Goal: Transaction & Acquisition: Obtain resource

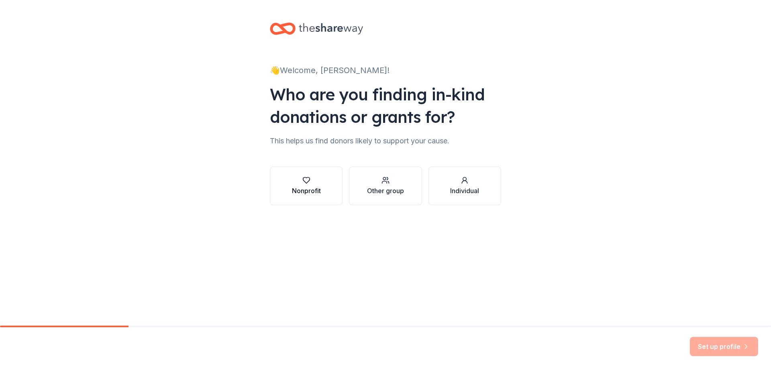
click at [320, 183] on div "button" at bounding box center [306, 180] width 29 height 8
click at [391, 191] on div "Other group" at bounding box center [385, 191] width 37 height 10
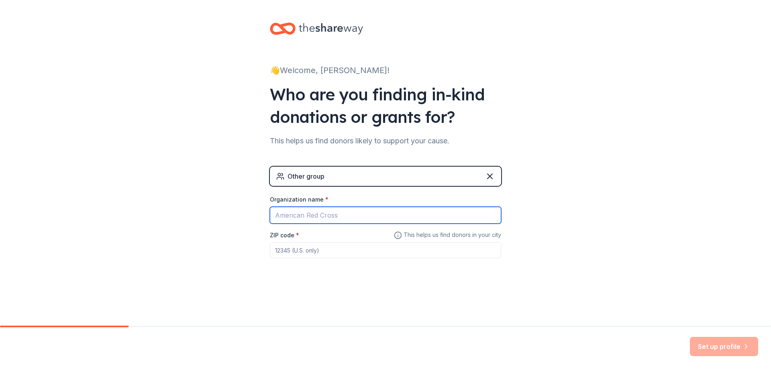
click at [352, 217] on input "Organization name *" at bounding box center [385, 215] width 231 height 17
type input "[GEOGRAPHIC_DATA]"
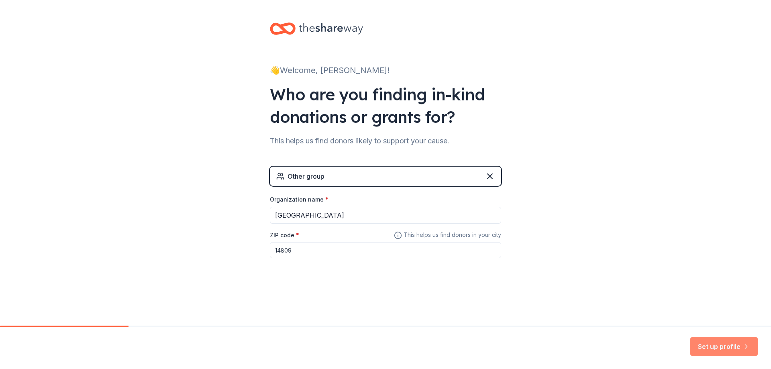
type input "14809"
click at [725, 348] on button "Set up profile" at bounding box center [724, 346] width 68 height 19
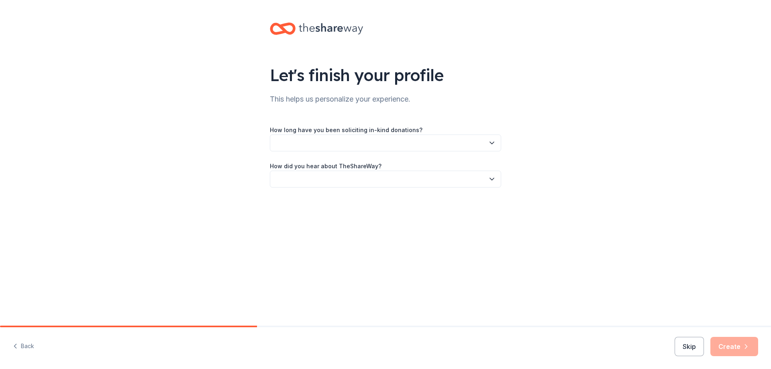
click at [488, 144] on icon "button" at bounding box center [492, 143] width 8 height 8
click at [452, 176] on div "1 to 2 years" at bounding box center [385, 181] width 227 height 16
click at [475, 175] on button "button" at bounding box center [385, 179] width 231 height 17
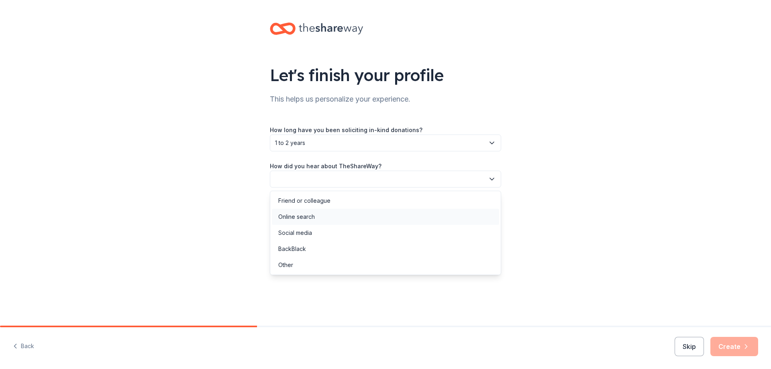
click at [369, 210] on div "Online search" at bounding box center [385, 217] width 227 height 16
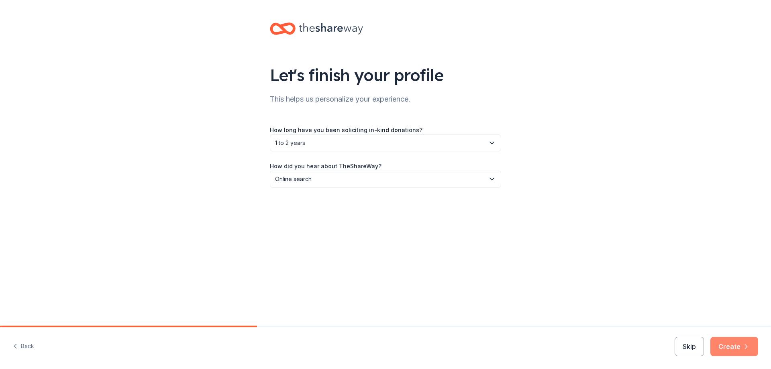
click at [738, 344] on button "Create" at bounding box center [734, 346] width 48 height 19
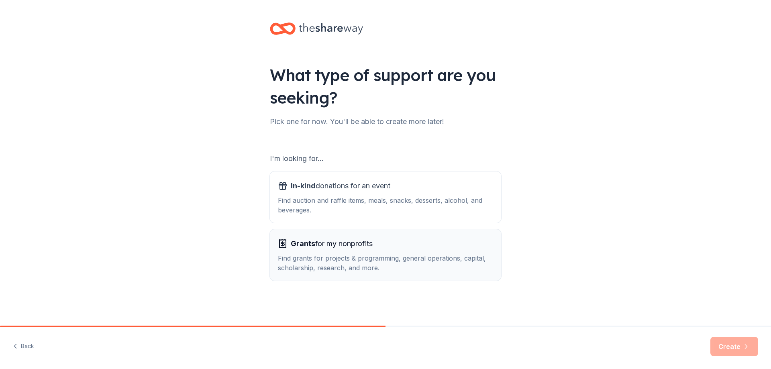
click at [412, 247] on div "Grants for my nonprofits" at bounding box center [385, 243] width 215 height 13
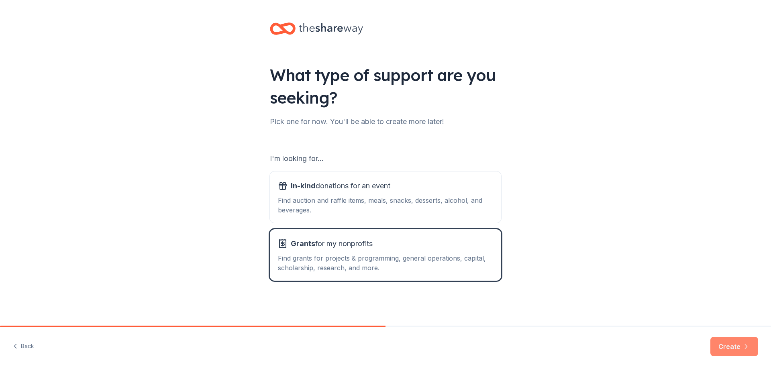
click at [744, 350] on icon "button" at bounding box center [746, 347] width 8 height 8
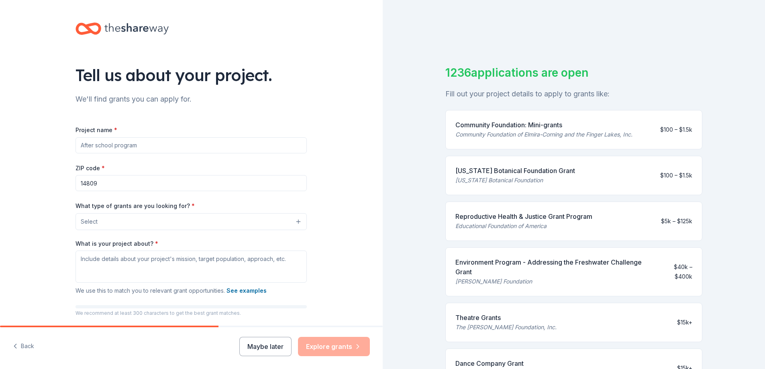
click at [134, 145] on input "Project name *" at bounding box center [190, 145] width 231 height 16
type input "S"
type input "Student Daily Snack"
click at [293, 219] on button "Select" at bounding box center [192, 221] width 231 height 17
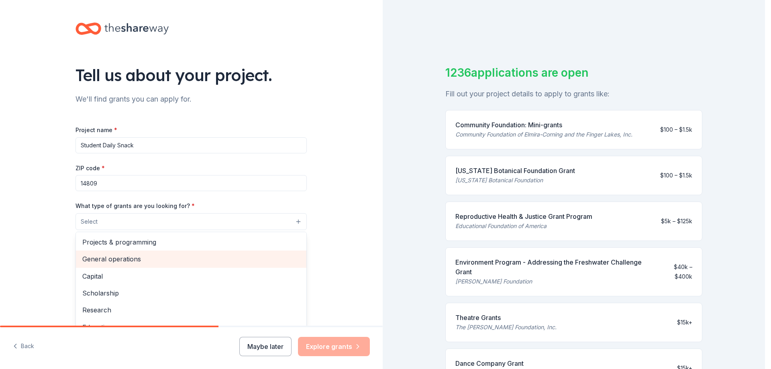
click at [113, 260] on span "General operations" at bounding box center [191, 259] width 218 height 10
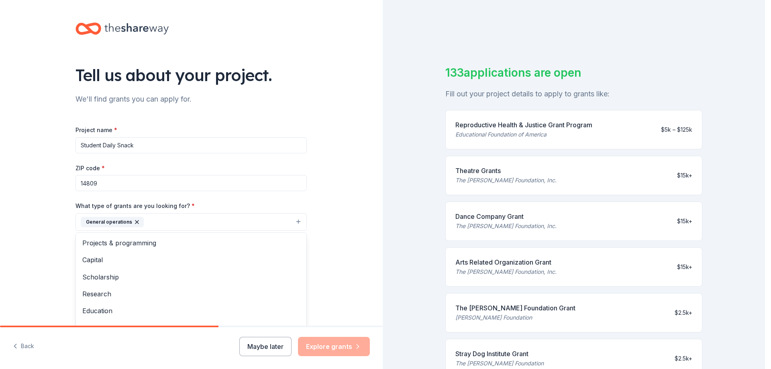
drag, startPoint x: 762, startPoint y: 174, endPoint x: 755, endPoint y: 250, distance: 76.2
click at [755, 250] on div "Tell us about your project. We'll find grants you can apply for. Project name *…" at bounding box center [382, 184] width 765 height 369
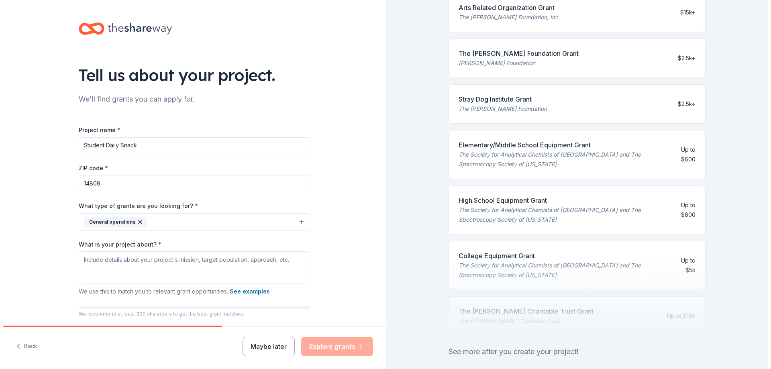
scroll to position [301, 0]
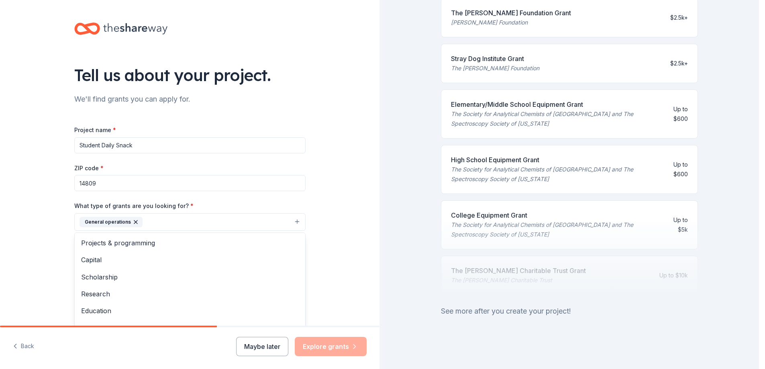
click at [294, 219] on button "General operations" at bounding box center [189, 222] width 231 height 18
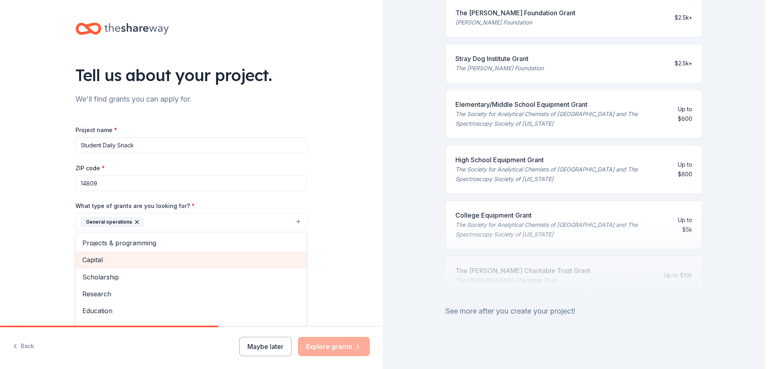
click at [96, 261] on span "Capital" at bounding box center [191, 260] width 218 height 10
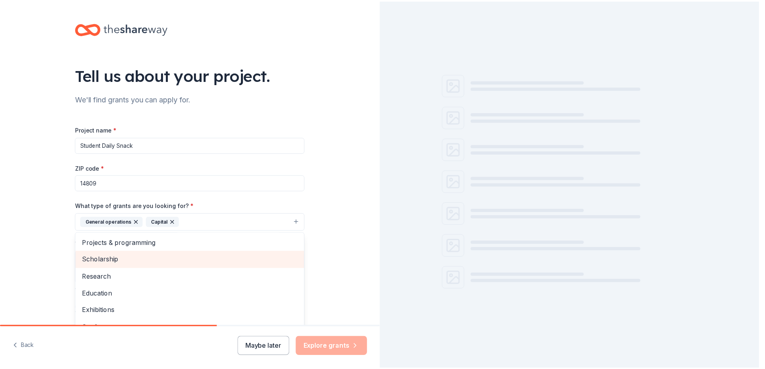
scroll to position [0, 0]
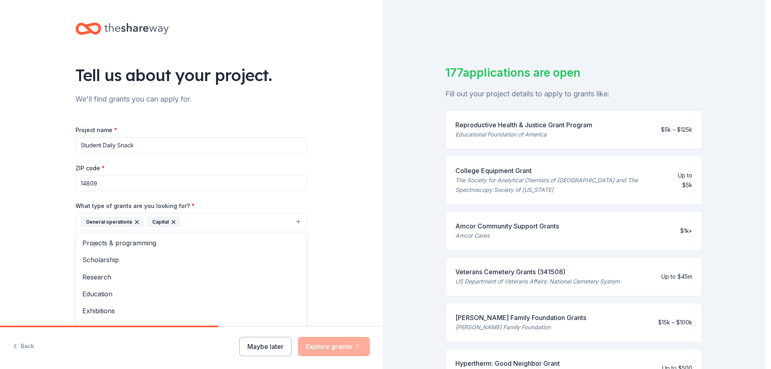
drag, startPoint x: 761, startPoint y: 156, endPoint x: 757, endPoint y: 205, distance: 49.2
click at [757, 205] on div "Tell us about your project. We'll find grants you can apply for. Project name *…" at bounding box center [382, 184] width 765 height 369
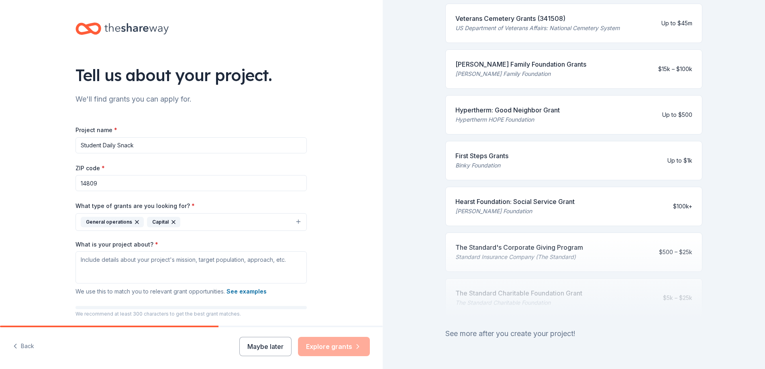
scroll to position [280, 0]
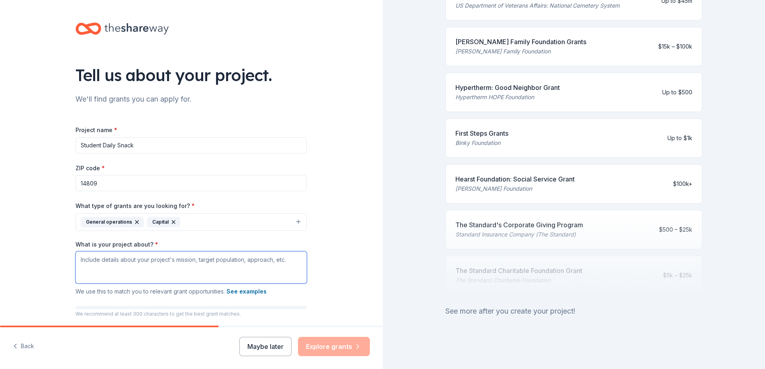
click at [114, 262] on textarea "What is your project about? *" at bounding box center [190, 267] width 231 height 32
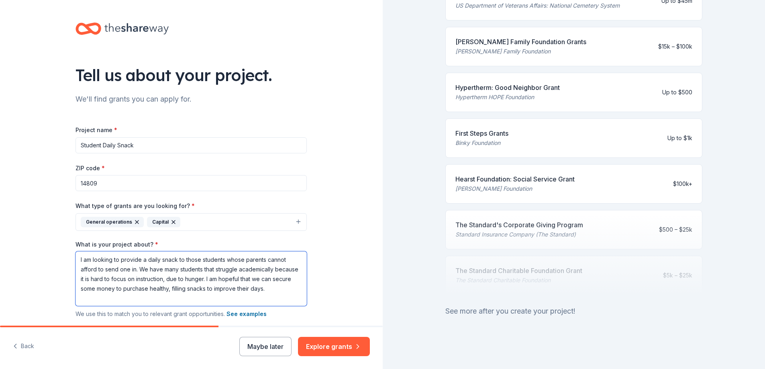
drag, startPoint x: 88, startPoint y: 259, endPoint x: 74, endPoint y: 255, distance: 14.5
click at [75, 255] on textarea "I am looking to provide a daily snack to those students whose parents cannot af…" at bounding box center [190, 278] width 231 height 55
drag, startPoint x: 94, startPoint y: 301, endPoint x: 77, endPoint y: 298, distance: 17.6
click at [77, 298] on textarea "I am looking to provide a daily snack to those students whose parents cannot af…" at bounding box center [190, 278] width 231 height 55
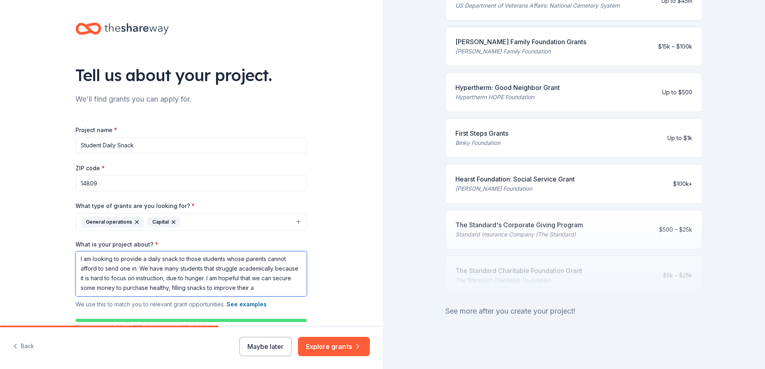
scroll to position [0, 0]
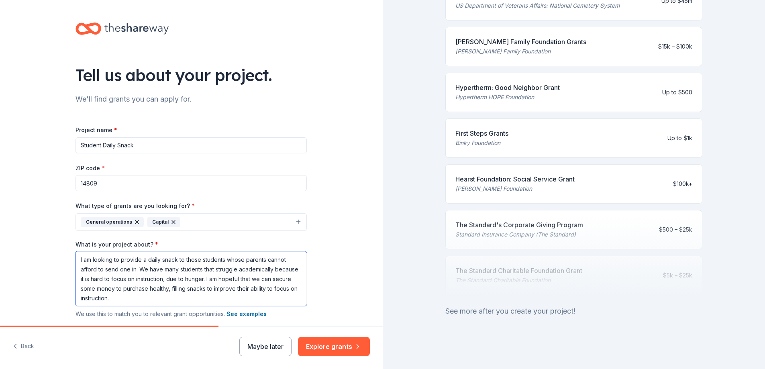
click at [123, 290] on textarea "I am looking to provide a daily snack to those students whose parents cannot af…" at bounding box center [190, 278] width 231 height 55
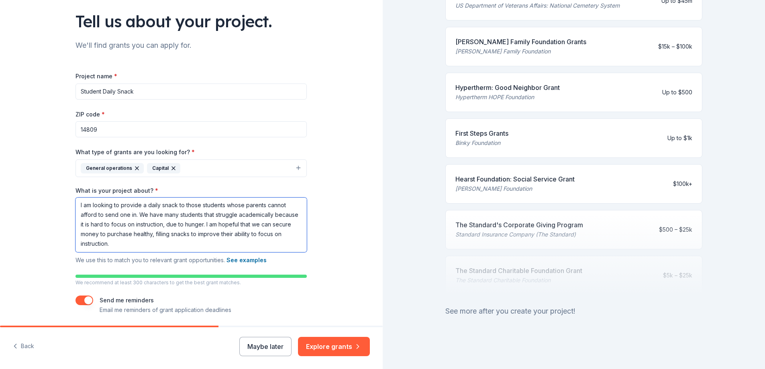
scroll to position [82, 0]
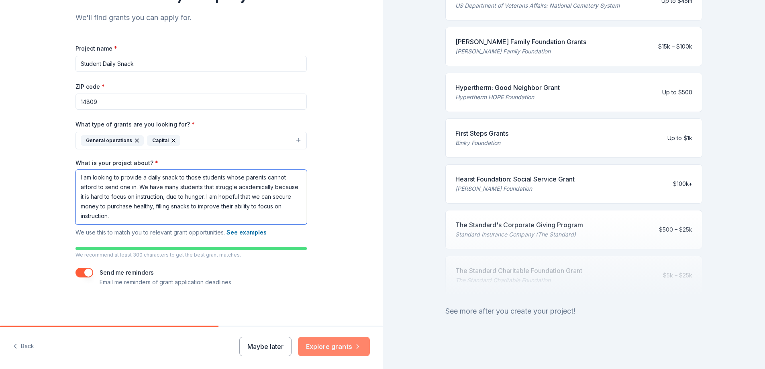
type textarea "I am looking to provide a daily snack to those students whose parents cannot af…"
click at [352, 344] on button "Explore grants" at bounding box center [334, 346] width 72 height 19
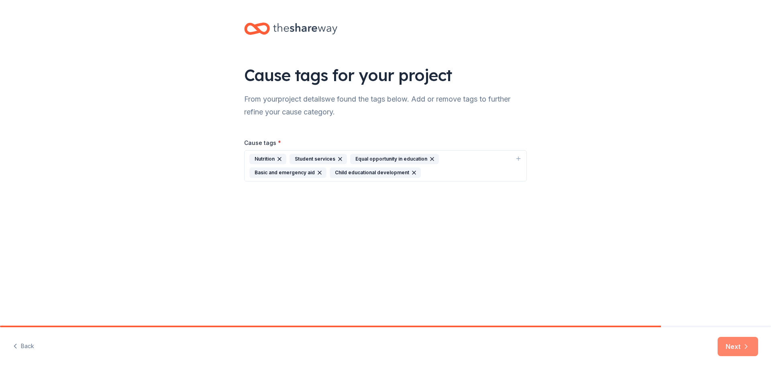
click at [735, 350] on button "Next" at bounding box center [738, 346] width 41 height 19
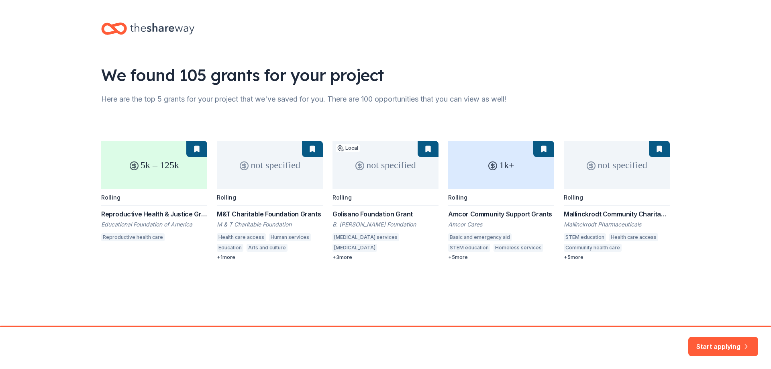
click at [525, 172] on div "5k – 125k Rolling Reproductive Health & Justice Grant Program Educational Found…" at bounding box center [385, 201] width 569 height 120
click at [716, 347] on button "Start applying" at bounding box center [723, 341] width 70 height 19
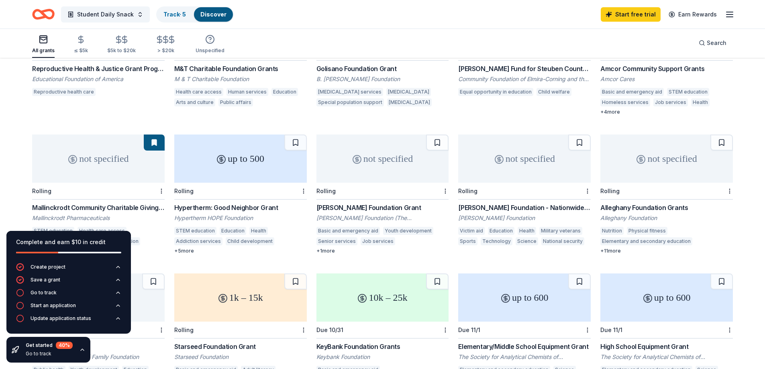
scroll to position [152, 0]
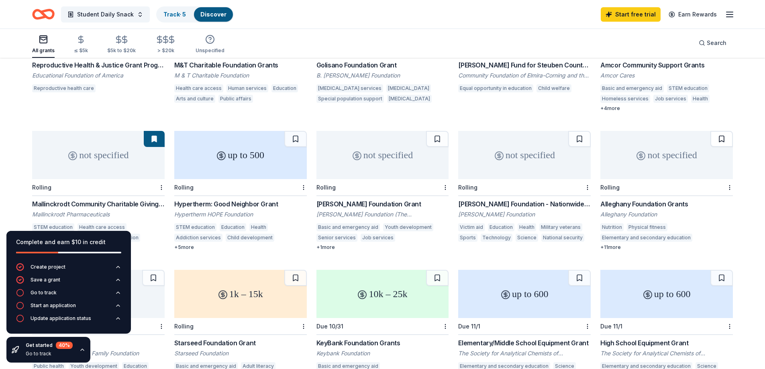
click at [720, 131] on button at bounding box center [721, 139] width 22 height 16
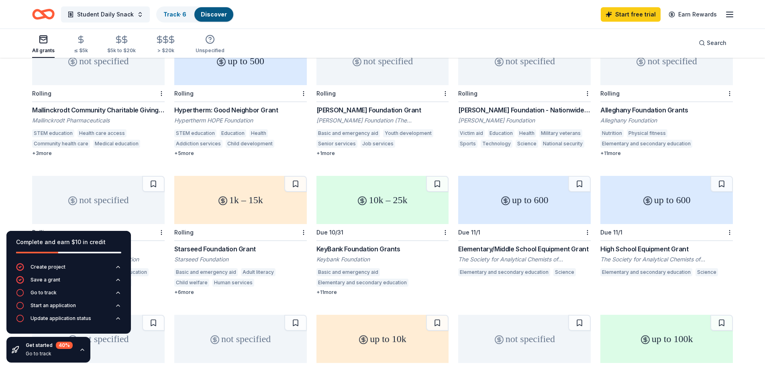
scroll to position [247, 0]
click at [438, 175] on button at bounding box center [437, 183] width 22 height 16
click at [294, 175] on button at bounding box center [295, 183] width 22 height 16
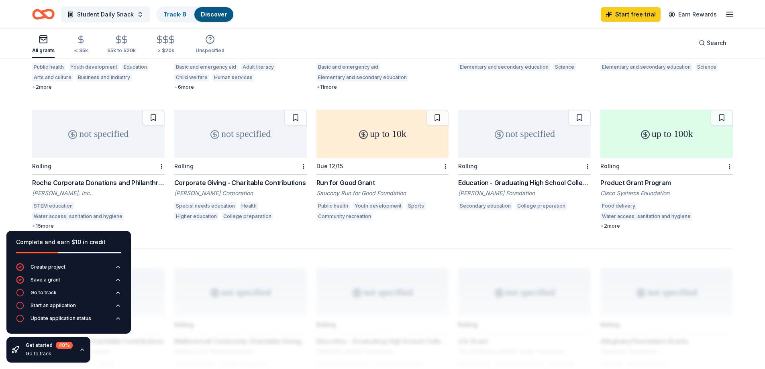
scroll to position [452, 0]
click at [723, 109] on button at bounding box center [721, 117] width 22 height 16
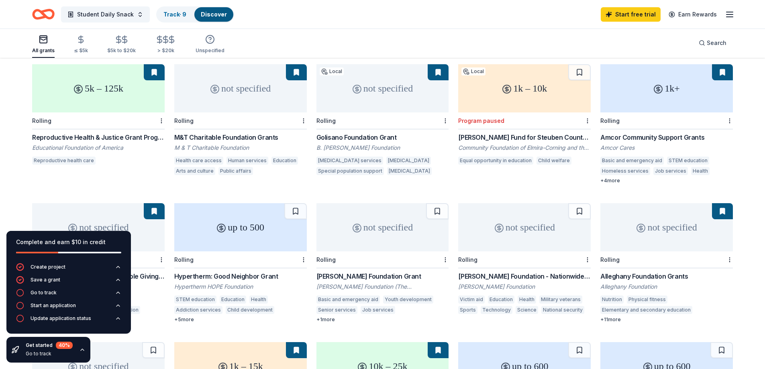
scroll to position [78, 0]
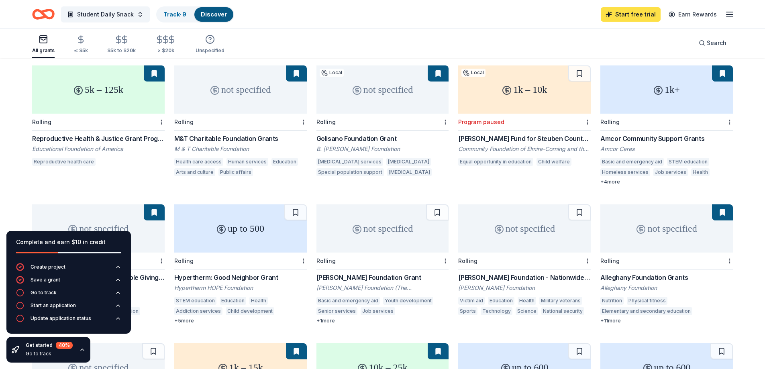
click at [649, 18] on link "Start free trial" at bounding box center [631, 14] width 60 height 14
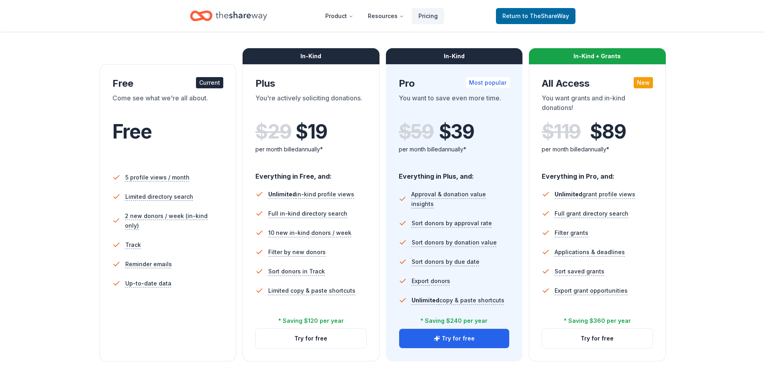
scroll to position [95, 0]
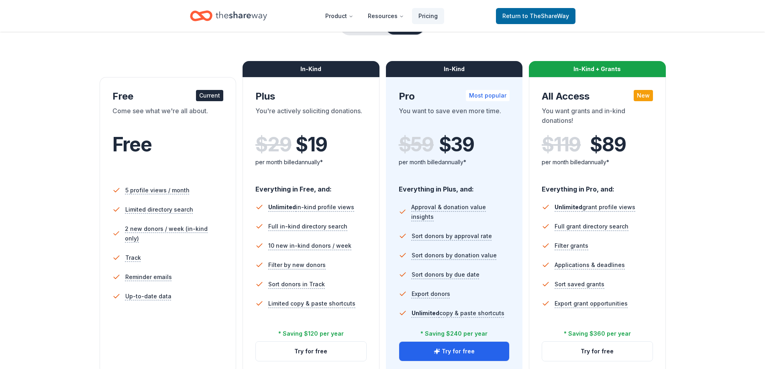
click at [188, 94] on div "Free Current" at bounding box center [167, 96] width 111 height 13
click at [552, 16] on span "to TheShareWay" at bounding box center [545, 15] width 47 height 7
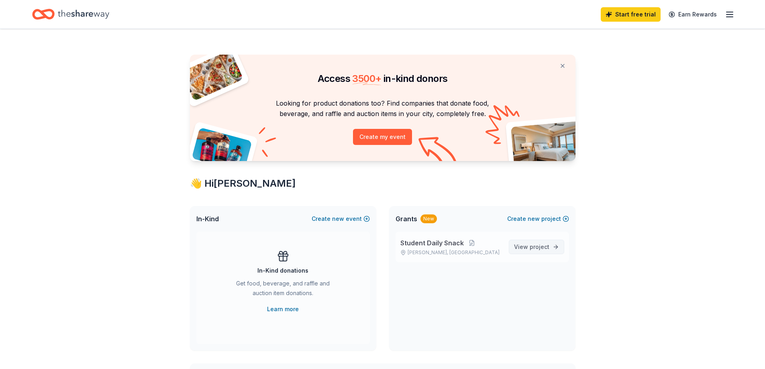
click at [533, 250] on span "View project" at bounding box center [531, 247] width 35 height 10
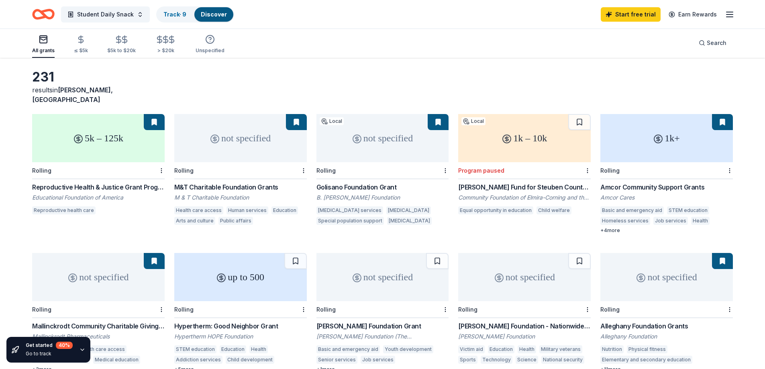
scroll to position [48, 0]
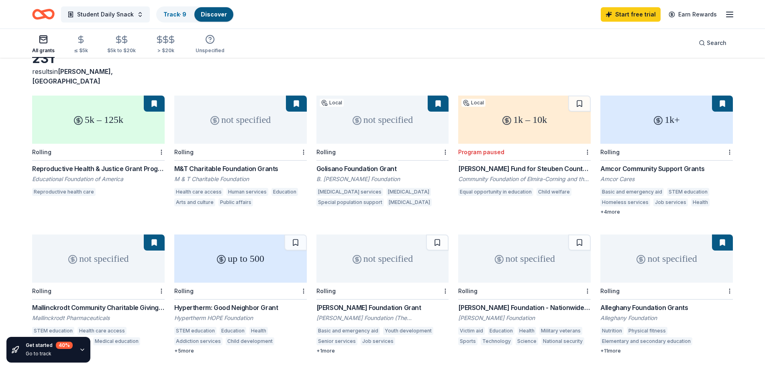
click at [699, 126] on div "1k+" at bounding box center [666, 120] width 133 height 48
click at [219, 113] on div "not specified" at bounding box center [240, 120] width 133 height 48
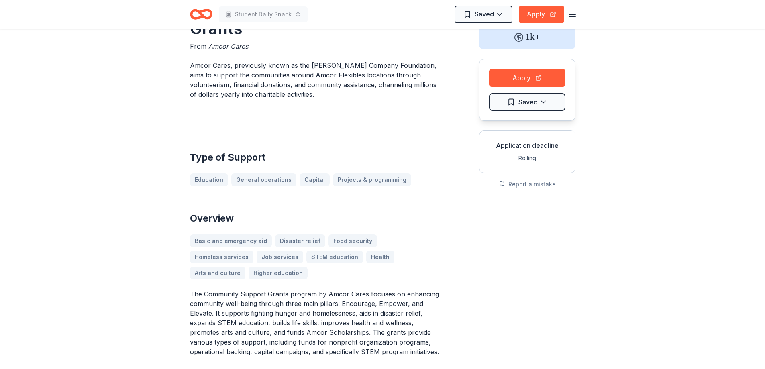
scroll to position [21, 0]
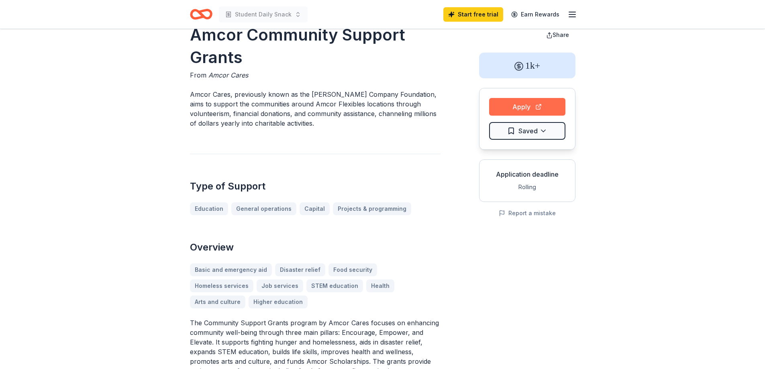
click at [553, 108] on button "Apply" at bounding box center [527, 107] width 76 height 18
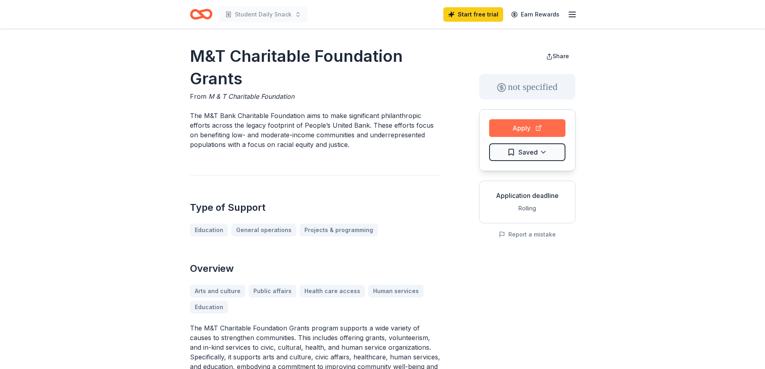
click at [545, 124] on button "Apply" at bounding box center [527, 128] width 76 height 18
